Goal: Communication & Community: Participate in discussion

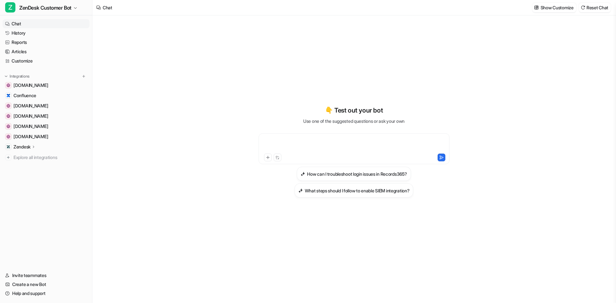
click at [286, 139] on div at bounding box center [354, 145] width 188 height 15
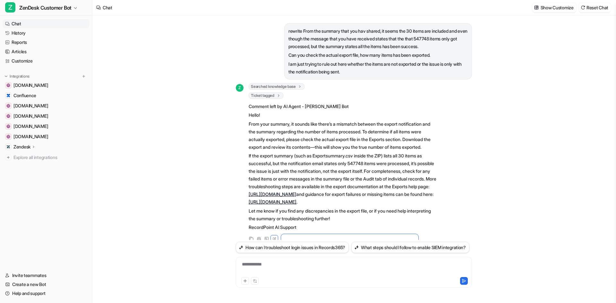
scroll to position [61, 0]
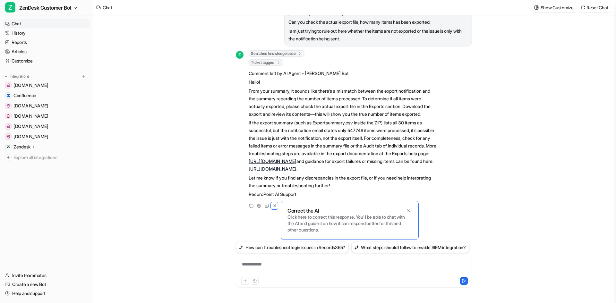
click at [290, 274] on div "**********" at bounding box center [353, 268] width 233 height 15
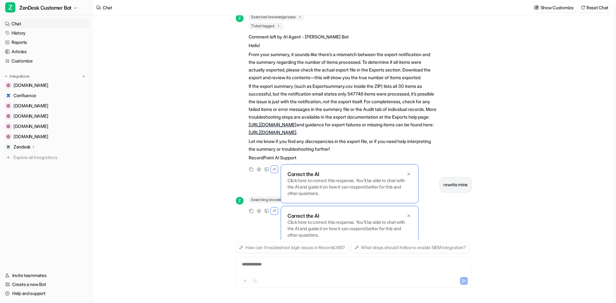
scroll to position [103, 0]
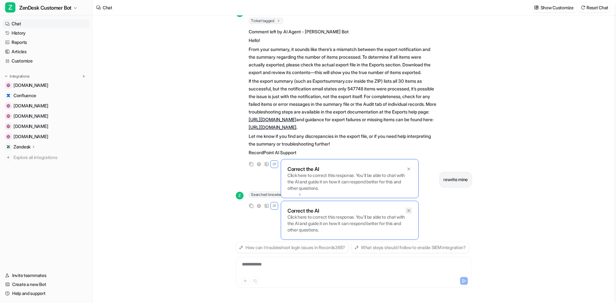
click at [407, 208] on icon at bounding box center [408, 210] width 4 height 4
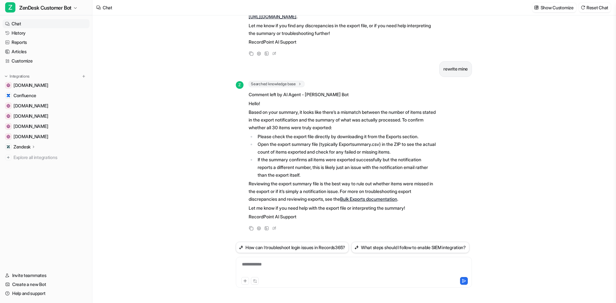
scroll to position [213, 0]
